Goal: Task Accomplishment & Management: Use online tool/utility

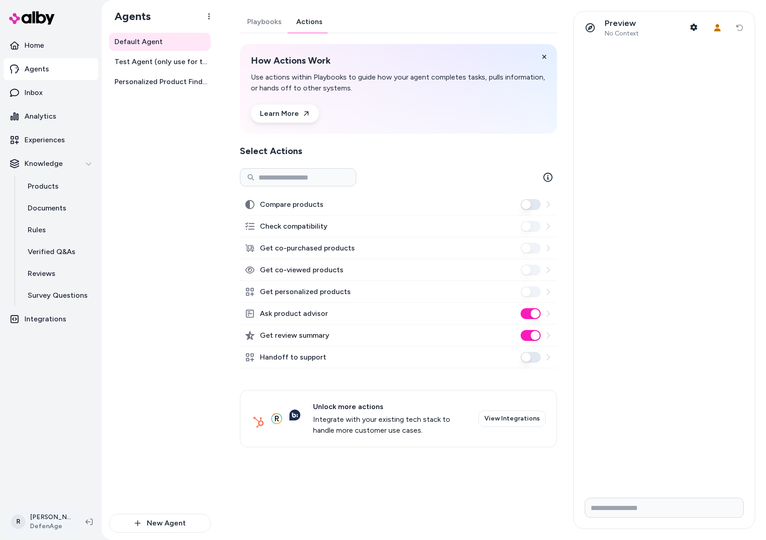
click at [54, 520] on html "Home Agents Inbox Analytics Experiences Knowledge Products Documents Rules Veri…" at bounding box center [383, 270] width 766 height 540
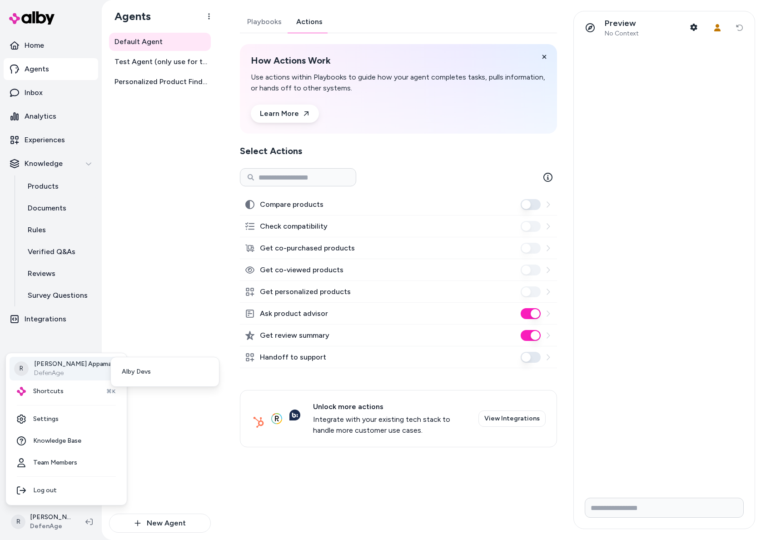
click at [56, 371] on p "DefenAge" at bounding box center [72, 372] width 77 height 9
click at [159, 367] on link "Alby Devs" at bounding box center [164, 372] width 101 height 22
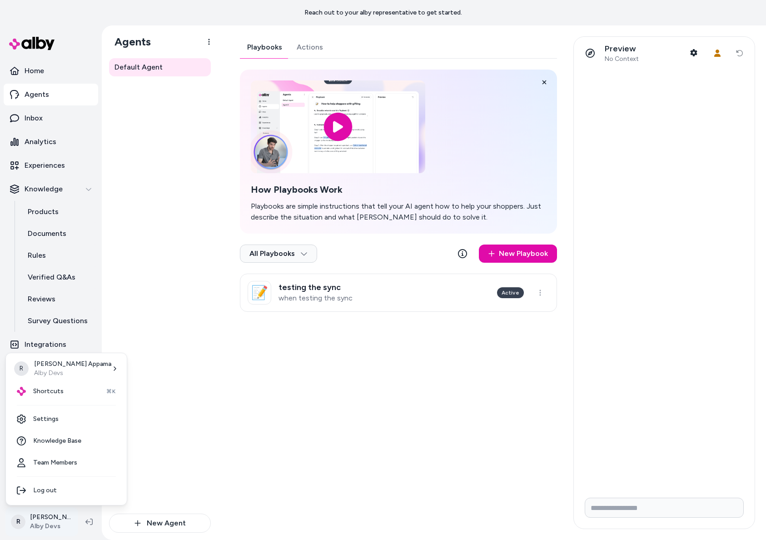
click at [43, 513] on html "Reach out to your alby representative to get started. Home Agents Inbox Analyti…" at bounding box center [383, 270] width 766 height 540
click at [150, 264] on html "Reach out to your alby representative to get started. Home Agents Inbox Analyti…" at bounding box center [383, 270] width 766 height 540
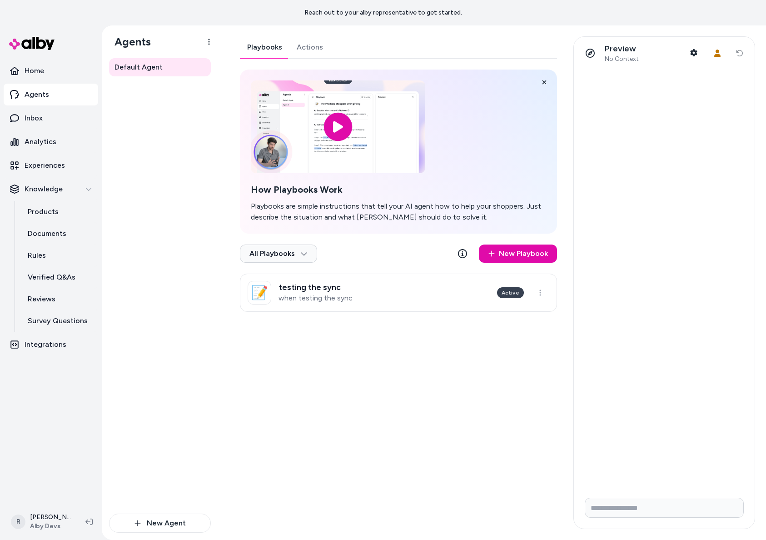
click at [306, 50] on link "Actions" at bounding box center [309, 47] width 41 height 22
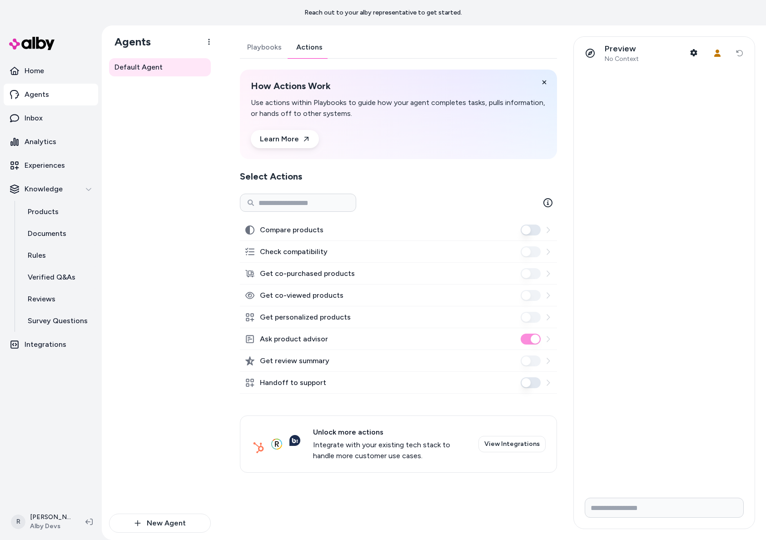
click at [532, 385] on button "Handoff to support" at bounding box center [531, 382] width 20 height 11
click at [731, 514] on icon "Close toast" at bounding box center [729, 514] width 6 height 6
click at [693, 55] on icon "button" at bounding box center [694, 52] width 7 height 7
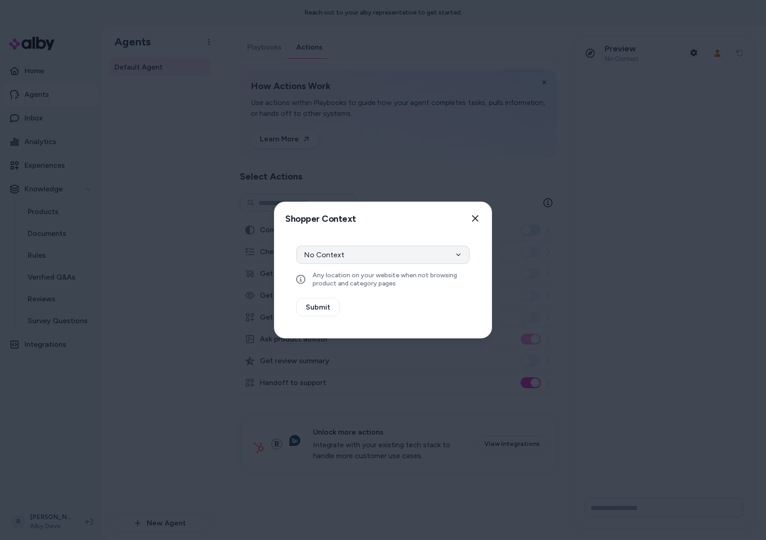
click at [367, 257] on button "No Context" at bounding box center [383, 255] width 174 height 18
click at [353, 283] on button "Select a product" at bounding box center [383, 279] width 174 height 18
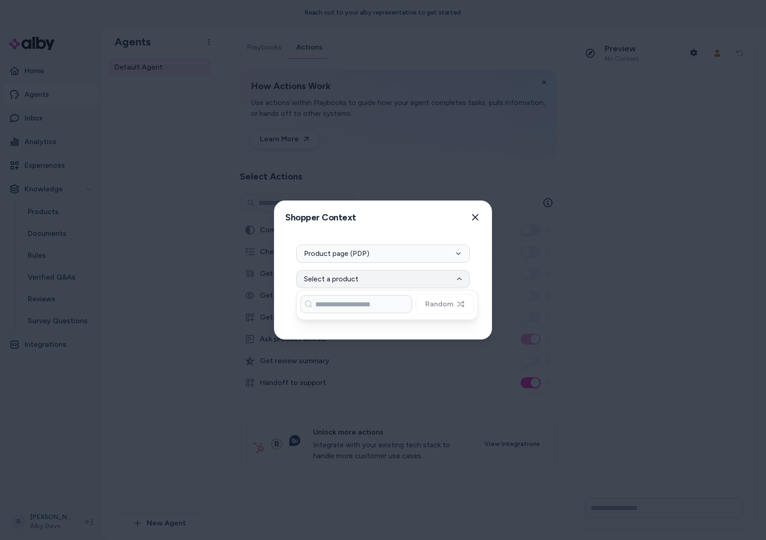
click at [440, 304] on div "Random" at bounding box center [387, 304] width 174 height 20
click at [423, 270] on button "Select a product" at bounding box center [383, 279] width 174 height 18
click at [410, 252] on button "Product page (PDP)" at bounding box center [383, 253] width 174 height 18
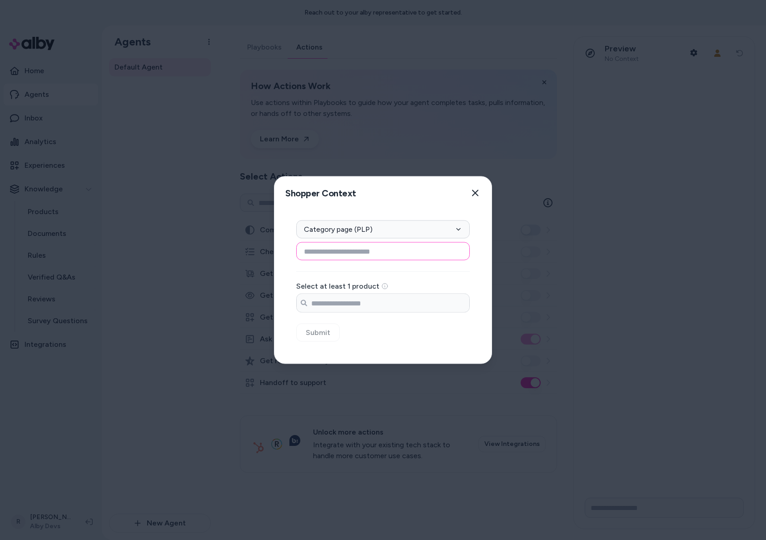
click at [368, 255] on input at bounding box center [383, 251] width 174 height 18
type input "****"
click at [379, 304] on input "Search products..." at bounding box center [383, 303] width 173 height 18
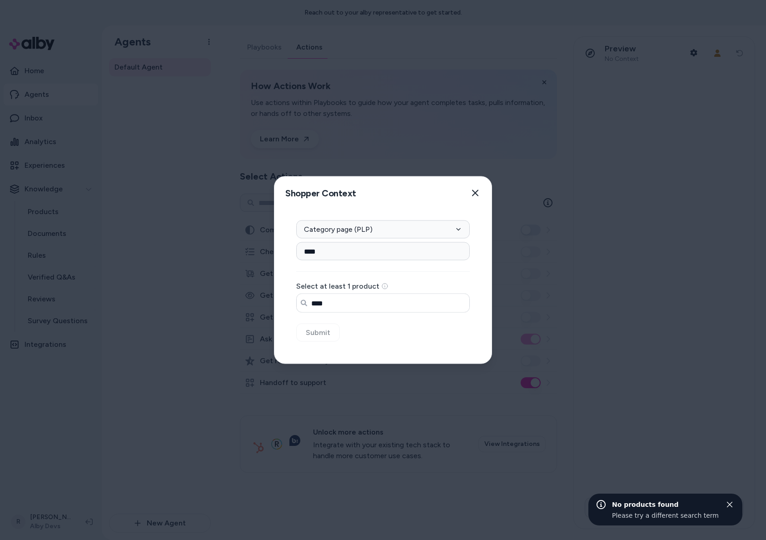
type input "*"
click at [472, 195] on icon "button" at bounding box center [475, 192] width 7 height 7
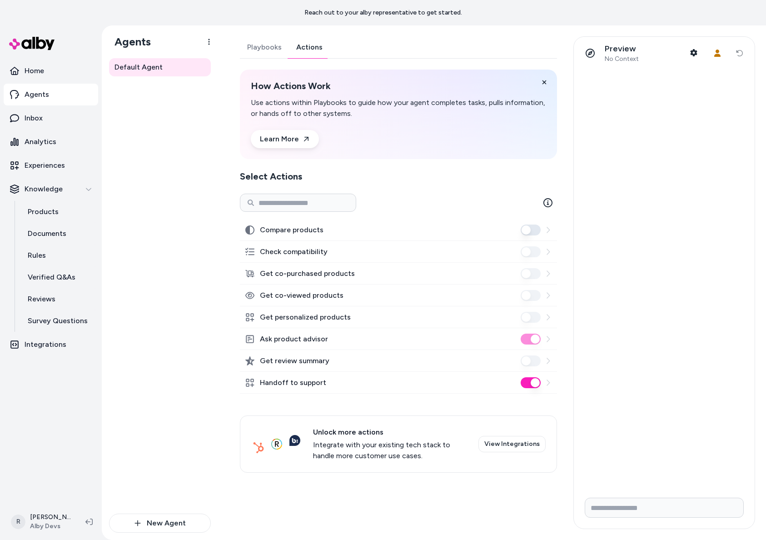
click at [528, 381] on button "Handoff to support" at bounding box center [531, 382] width 20 height 11
click at [42, 531] on html "Reach out to your alby representative to get started. Home Agents Inbox Analyti…" at bounding box center [383, 270] width 766 height 540
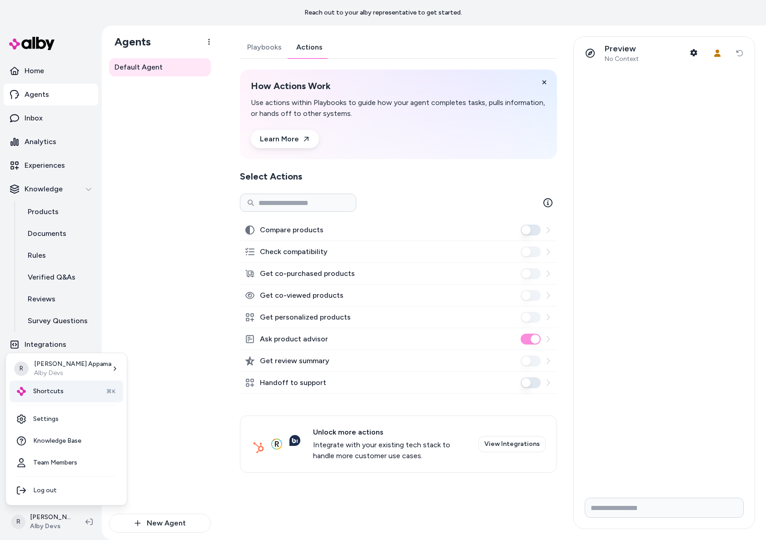
click at [53, 398] on div "Shortcuts ⌘K" at bounding box center [67, 391] width 114 height 22
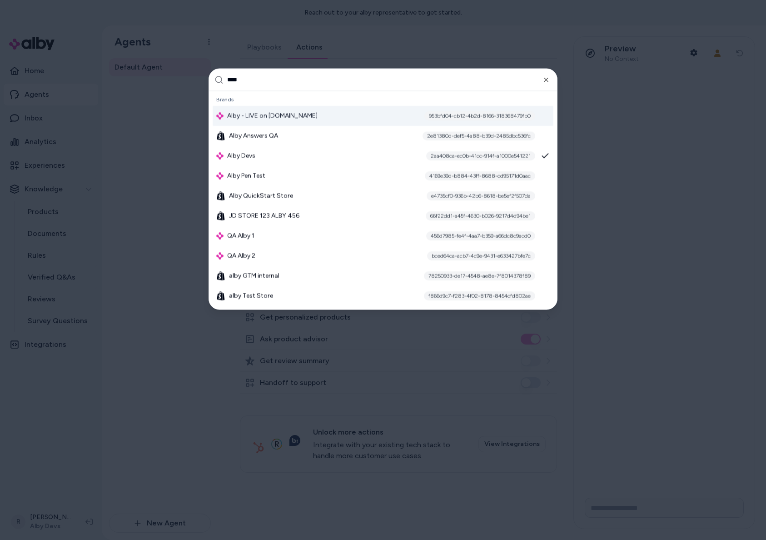
type input "****"
click at [257, 119] on span "Alby - LIVE on [DOMAIN_NAME]" at bounding box center [272, 115] width 90 height 9
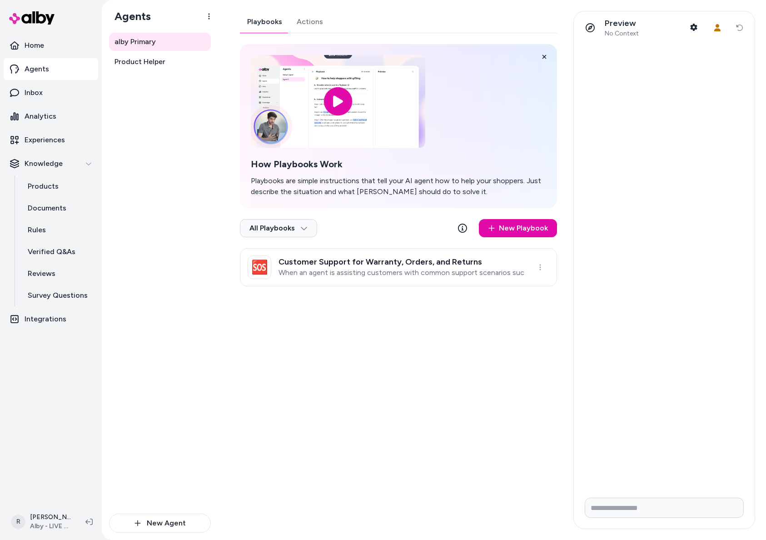
click at [315, 16] on link "Actions" at bounding box center [309, 22] width 41 height 22
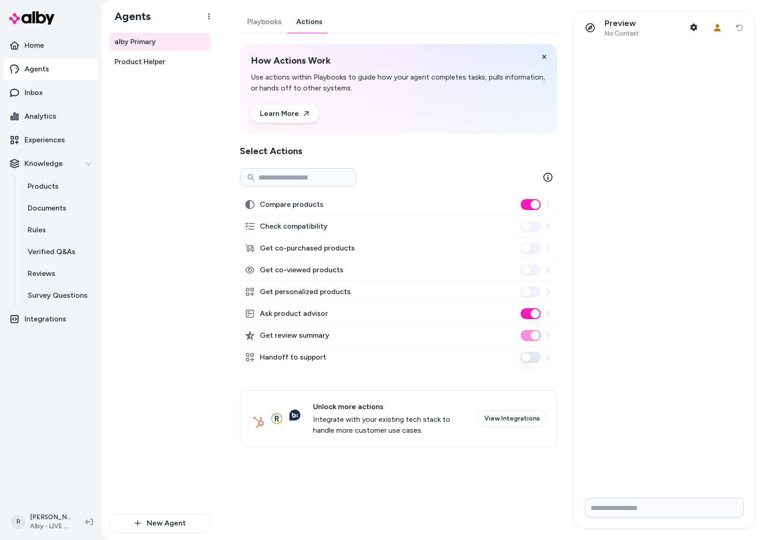
click at [532, 358] on button "Handoff to support" at bounding box center [531, 357] width 20 height 11
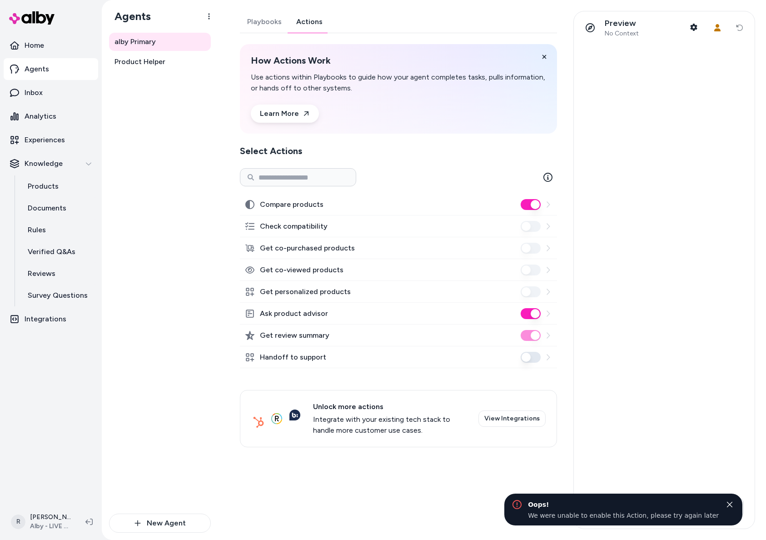
click at [727, 499] on button "Close toast" at bounding box center [729, 504] width 11 height 11
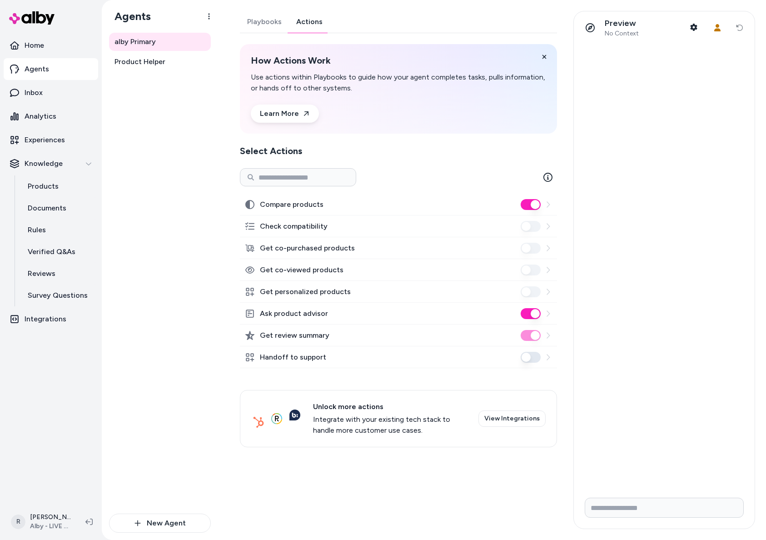
click at [533, 360] on button "Handoff to support" at bounding box center [531, 357] width 20 height 11
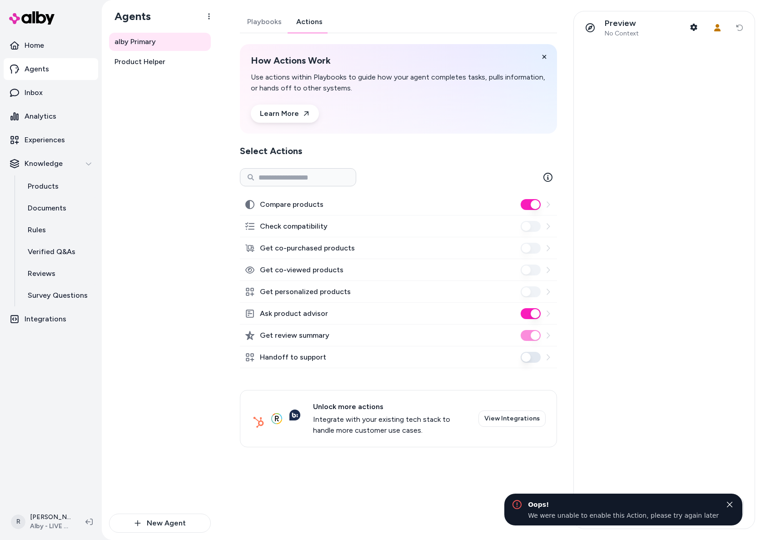
click at [730, 501] on button "Close toast" at bounding box center [729, 504] width 11 height 11
